Goal: Check status: Check status

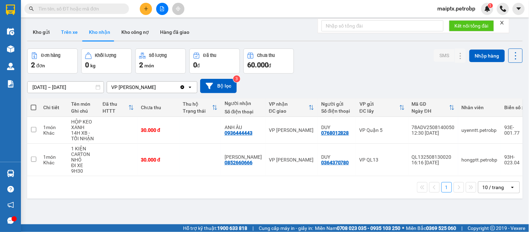
click at [76, 31] on button "Trên xe" at bounding box center [69, 32] width 28 height 17
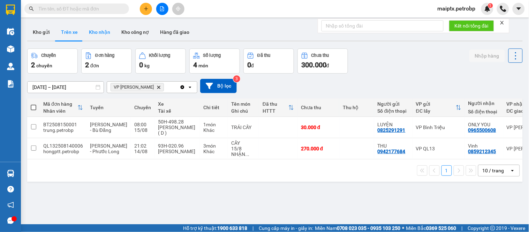
click at [105, 34] on button "Kho nhận" at bounding box center [99, 32] width 32 height 17
type input "[DATE] – [DATE]"
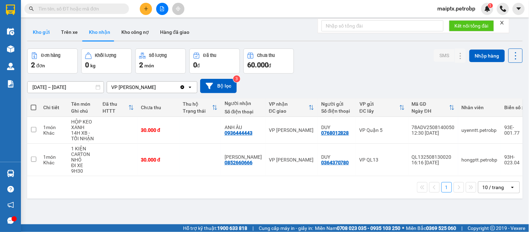
click at [46, 34] on button "Kho gửi" at bounding box center [41, 32] width 28 height 17
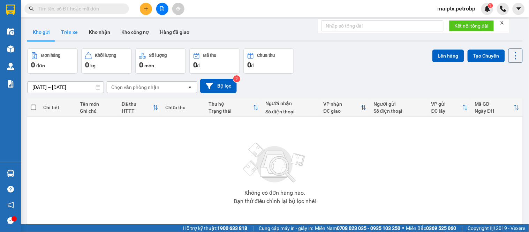
click at [67, 32] on button "Trên xe" at bounding box center [69, 32] width 28 height 17
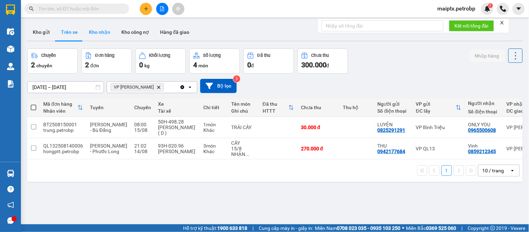
click at [92, 31] on button "Kho nhận" at bounding box center [99, 32] width 32 height 17
type input "[DATE] – [DATE]"
